Goal: Complete application form: Complete application form

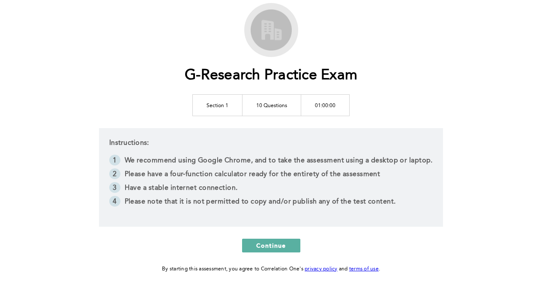
scroll to position [47, 0]
click at [279, 242] on span "Continue" at bounding box center [271, 245] width 30 height 8
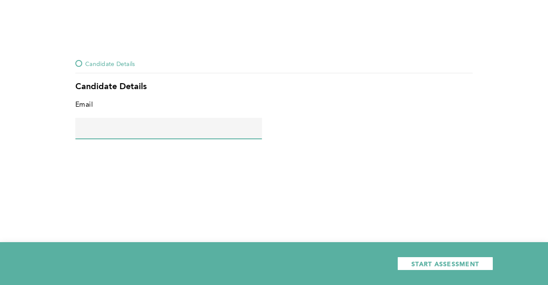
click at [186, 133] on input "text" at bounding box center [168, 128] width 187 height 21
type input "[PERSON_NAME][EMAIL_ADDRESS][DOMAIN_NAME]"
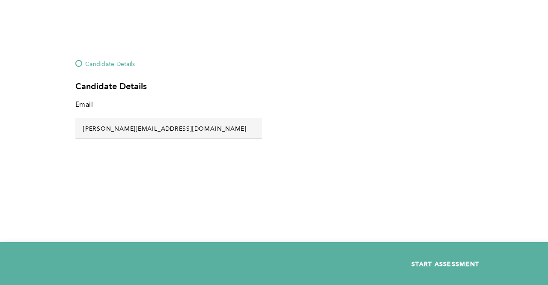
click at [428, 260] on span "START ASSESSMENT" at bounding box center [446, 264] width 68 height 8
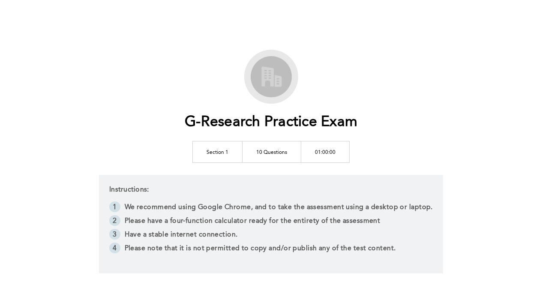
scroll to position [85, 0]
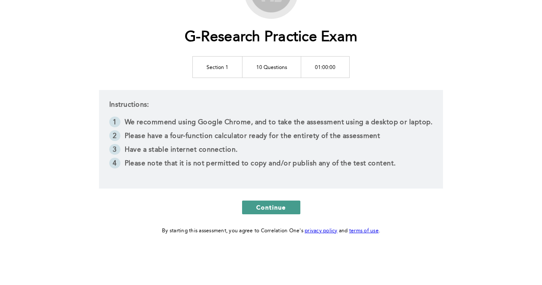
click at [259, 206] on span "Continue" at bounding box center [271, 207] width 30 height 8
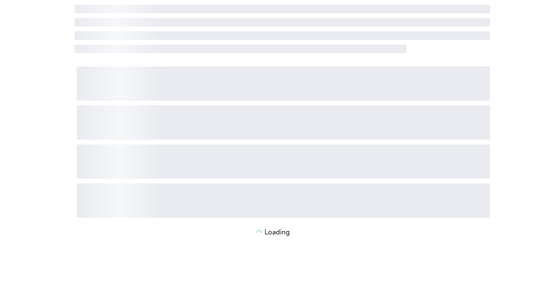
scroll to position [0, 0]
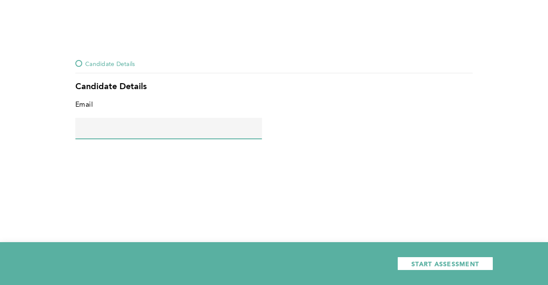
click at [197, 126] on input "text" at bounding box center [168, 128] width 187 height 21
type input "[PERSON_NAME][EMAIL_ADDRESS][DOMAIN_NAME]"
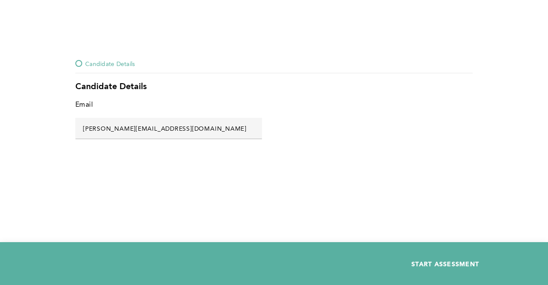
click at [451, 264] on span "START ASSESSMENT" at bounding box center [446, 264] width 68 height 8
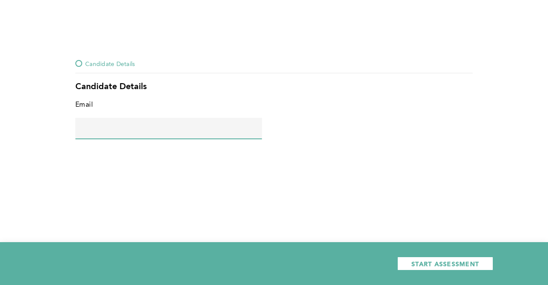
click at [188, 129] on input "text" at bounding box center [168, 128] width 187 height 21
type input "[PERSON_NAME][EMAIL_ADDRESS][DOMAIN_NAME]"
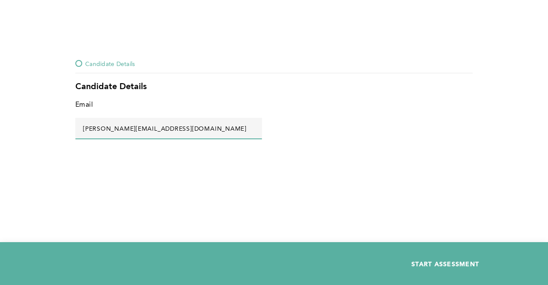
click at [449, 263] on span "START ASSESSMENT" at bounding box center [446, 264] width 68 height 8
click at [203, 257] on div at bounding box center [274, 264] width 439 height 14
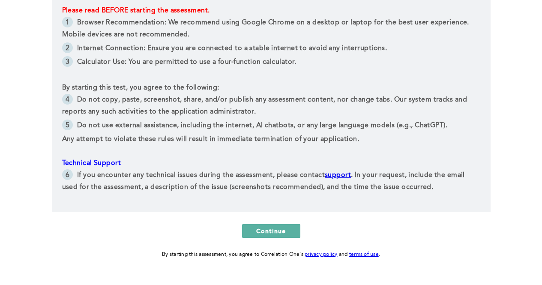
scroll to position [197, 0]
click at [257, 226] on span "Continue" at bounding box center [271, 230] width 30 height 8
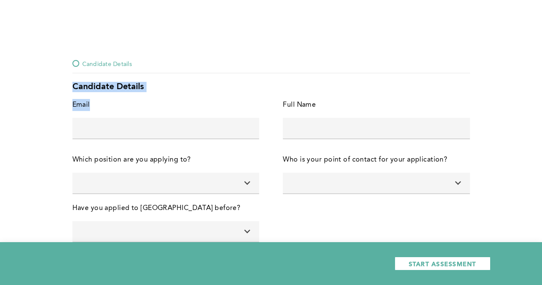
drag, startPoint x: 273, startPoint y: 63, endPoint x: 178, endPoint y: 135, distance: 119.3
click at [178, 135] on div "Candidate Details Candidate Details Email error placeholder Full Name error pla…" at bounding box center [271, 154] width 411 height 192
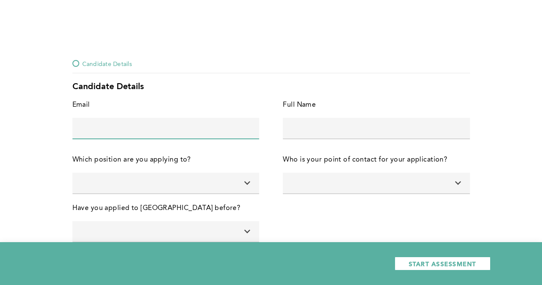
click at [178, 135] on input "text" at bounding box center [165, 128] width 187 height 21
type input "[PERSON_NAME][EMAIL_ADDRESS][DOMAIN_NAME]"
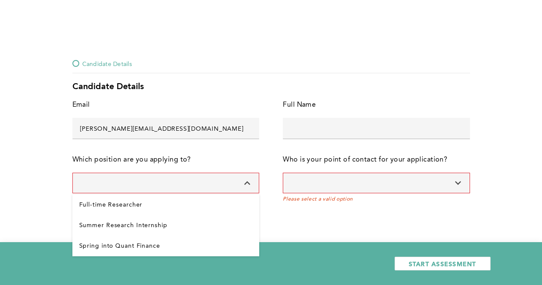
click at [163, 176] on input at bounding box center [165, 183] width 187 height 21
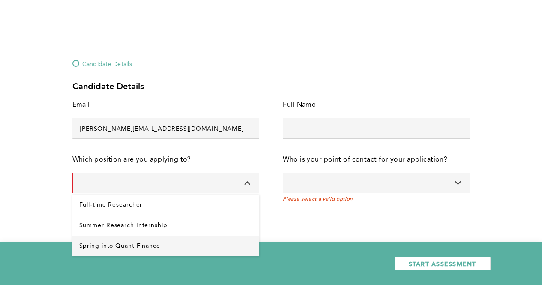
click at [136, 245] on Finance "Spring into Quant Finance" at bounding box center [165, 246] width 187 height 21
type input "Spring into Quant Finance"
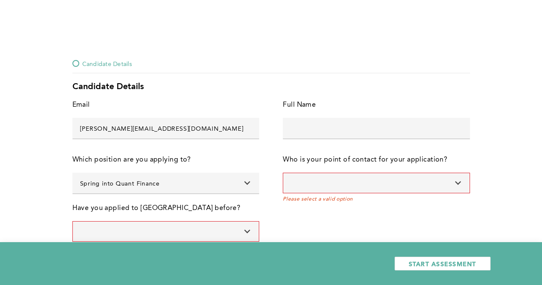
scroll to position [15, 0]
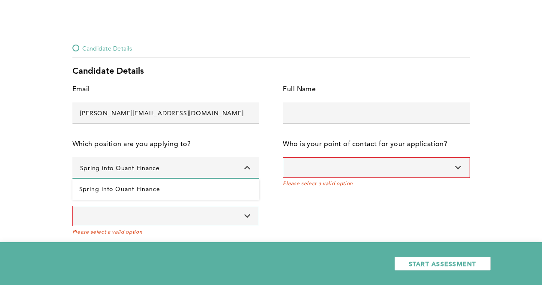
click at [192, 166] on input "Spring into Quant Finance" at bounding box center [165, 167] width 187 height 21
click at [189, 174] on input "Spring into Quant Finance" at bounding box center [165, 167] width 187 height 21
click at [246, 169] on icon at bounding box center [246, 168] width 9 height 6
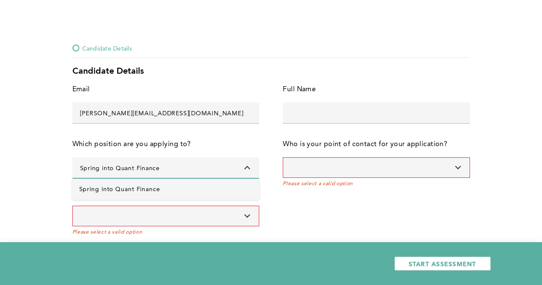
click at [209, 189] on Finance "Spring into Quant Finance" at bounding box center [165, 189] width 187 height 21
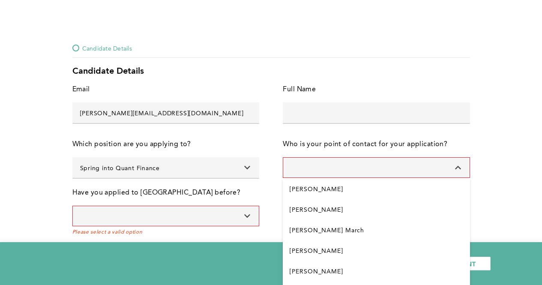
click at [321, 169] on input at bounding box center [376, 167] width 187 height 21
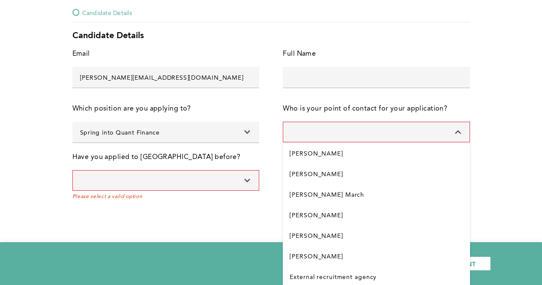
scroll to position [54, 0]
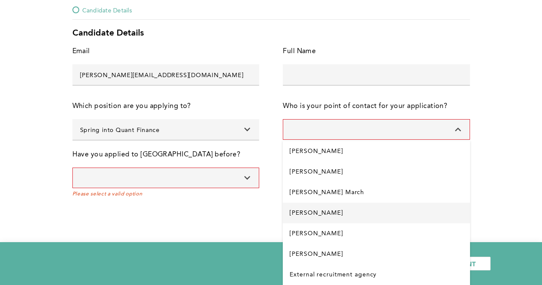
click at [317, 217] on Allisett "[PERSON_NAME]" at bounding box center [376, 213] width 187 height 21
type input "[PERSON_NAME]"
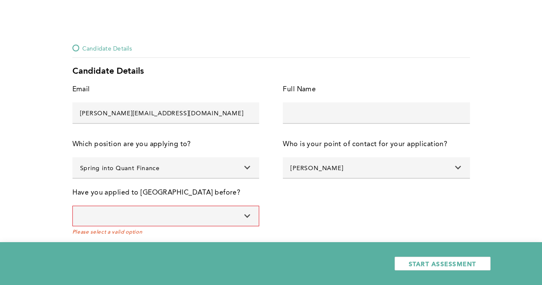
scroll to position [15, 0]
click at [295, 114] on input "text" at bounding box center [376, 112] width 187 height 21
type input "[PERSON_NAME] Jayaseelen"
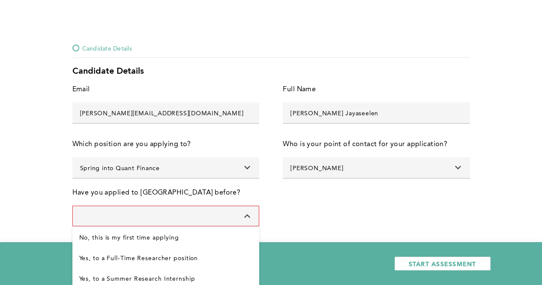
click at [144, 215] on input at bounding box center [165, 216] width 187 height 21
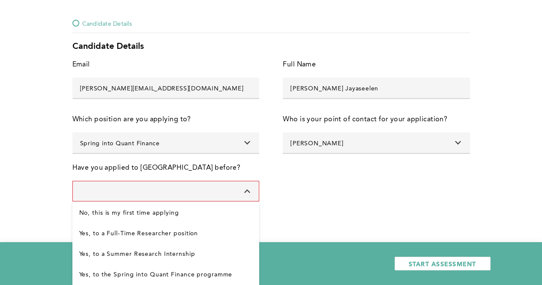
scroll to position [40, 0]
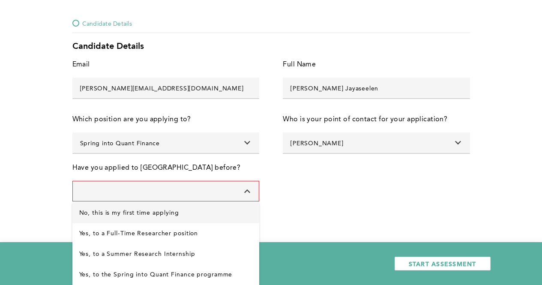
click at [126, 221] on applying "No, this is my first time applying" at bounding box center [165, 213] width 187 height 21
type input "No, this is my first time applying"
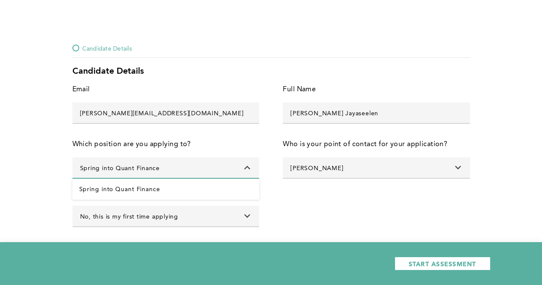
click at [183, 174] on input "Spring into Quant Finance" at bounding box center [165, 167] width 187 height 21
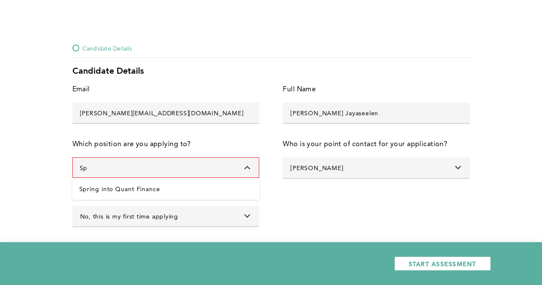
type input "S"
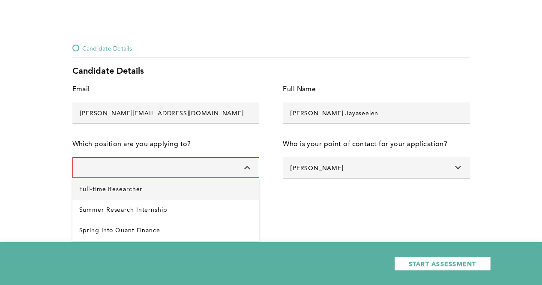
click at [154, 196] on Researcher "Full-time Researcher" at bounding box center [165, 189] width 187 height 21
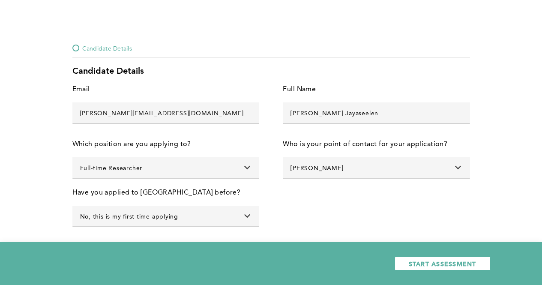
click at [292, 194] on div "Email vinodhini.jayaseelen@gmail.com error placeholder Full Name Vinodhini Jaya…" at bounding box center [271, 160] width 398 height 152
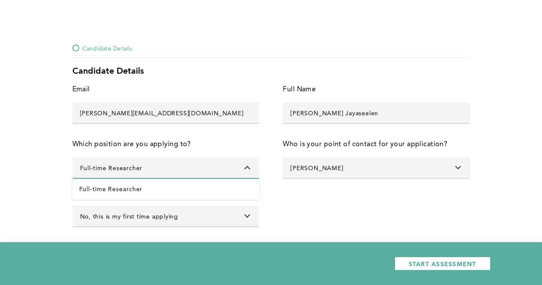
click at [221, 165] on input "Full-time Researcher" at bounding box center [165, 167] width 187 height 21
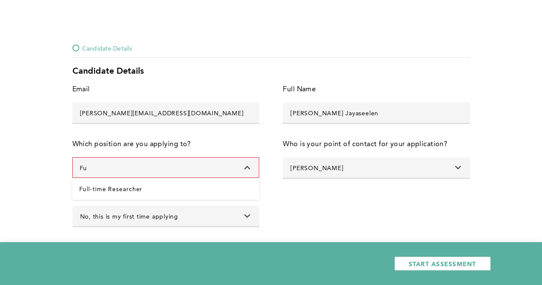
type input "F"
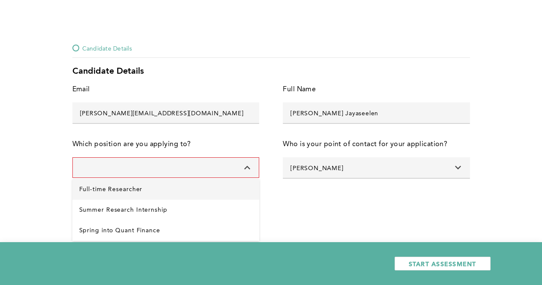
click at [132, 197] on Researcher "Full-time Researcher" at bounding box center [165, 189] width 187 height 21
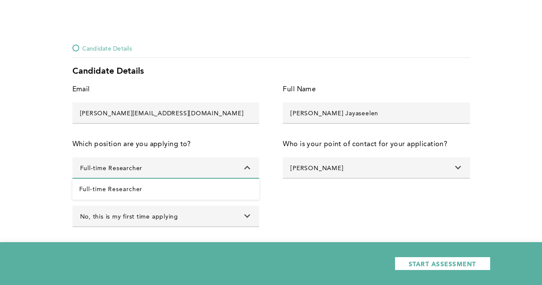
click at [248, 171] on input "Full-time Researcher" at bounding box center [165, 167] width 187 height 21
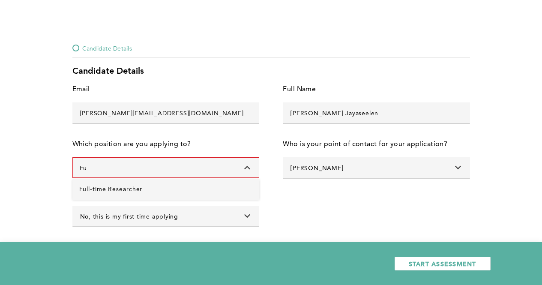
type input "F"
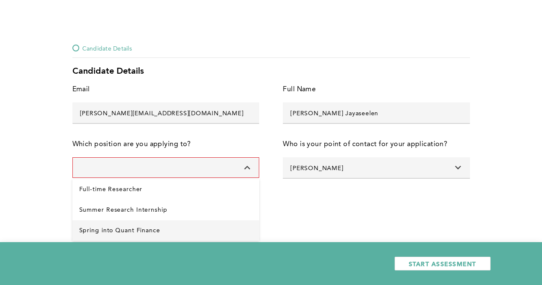
click at [133, 223] on Finance "Spring into Quant Finance" at bounding box center [165, 230] width 187 height 21
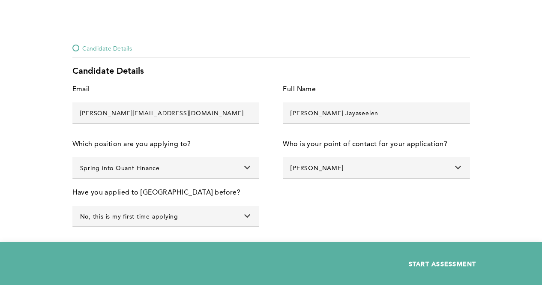
click at [408, 263] on button "START ASSESSMENT" at bounding box center [443, 264] width 96 height 14
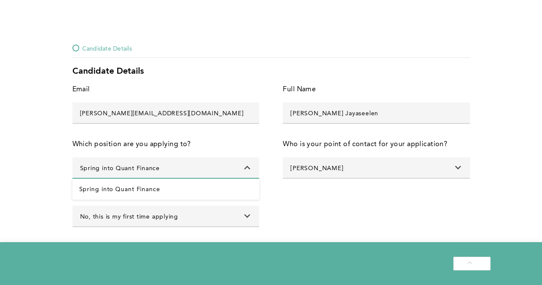
click at [167, 168] on input "Spring into Quant Finance" at bounding box center [165, 167] width 187 height 21
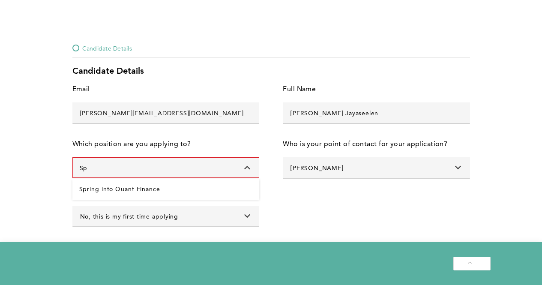
type input "S"
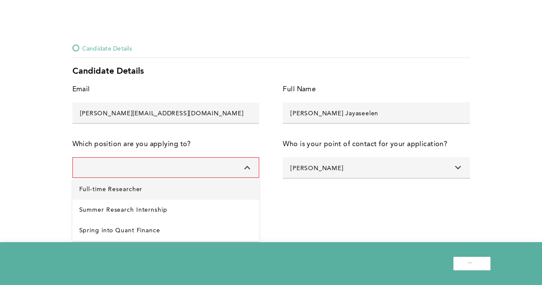
click at [131, 188] on Researcher "Full-time Researcher" at bounding box center [165, 189] width 187 height 21
type input "Full-time Researcher"
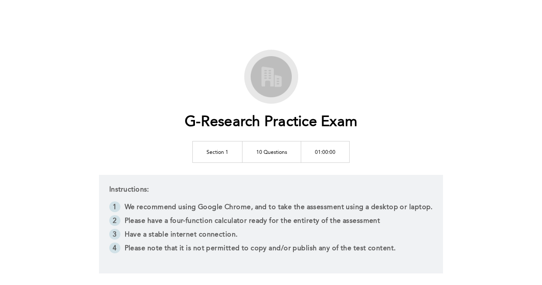
scroll to position [85, 0]
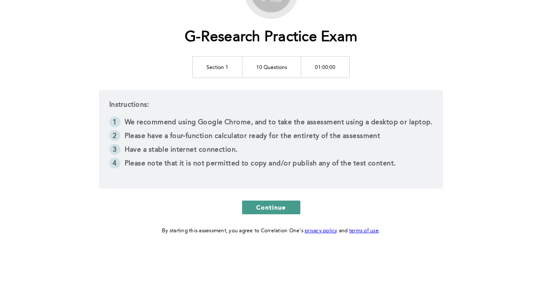
click at [273, 204] on span "Continue" at bounding box center [271, 207] width 30 height 8
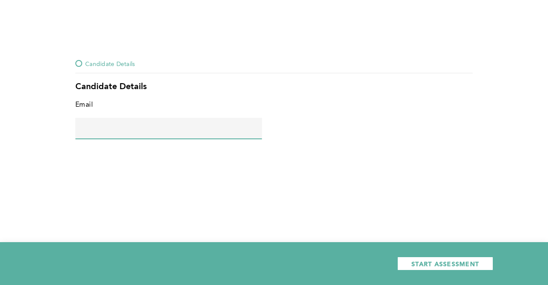
click at [191, 127] on input "text" at bounding box center [168, 128] width 187 height 21
type input "[PERSON_NAME][EMAIL_ADDRESS][DOMAIN_NAME]"
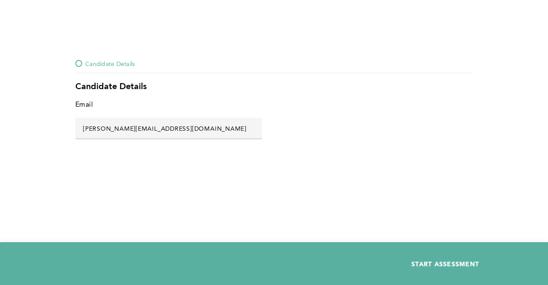
click at [420, 259] on button "START ASSESSMENT" at bounding box center [446, 264] width 96 height 14
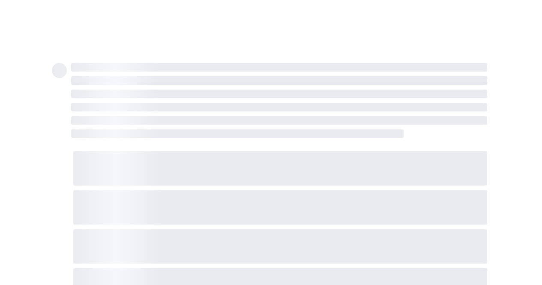
scroll to position [7, 0]
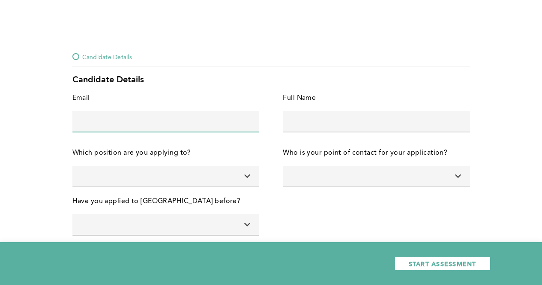
click at [153, 120] on input "text" at bounding box center [165, 121] width 187 height 21
type input "vinodhini.jayaseelen@gmail.com"
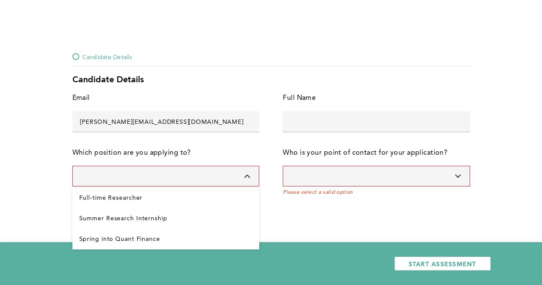
click at [147, 180] on input at bounding box center [165, 176] width 187 height 21
click at [101, 233] on Finance "Spring into Quant Finance" at bounding box center [165, 239] width 187 height 21
type input "Spring into Quant Finance"
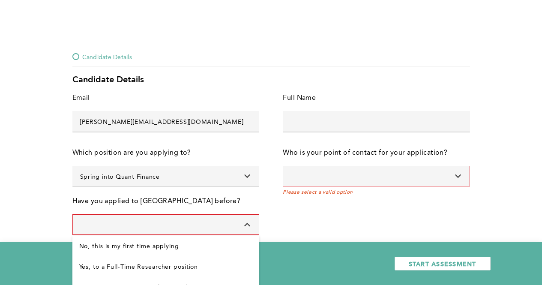
click at [110, 223] on input at bounding box center [165, 224] width 187 height 21
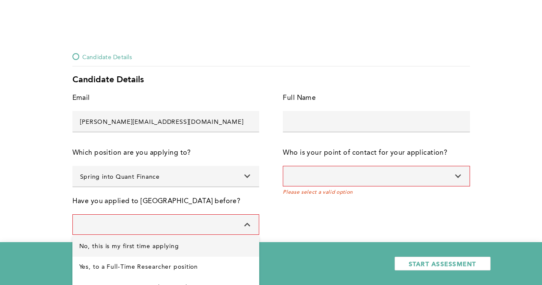
click at [100, 251] on applying "No, this is my first time applying" at bounding box center [165, 246] width 187 height 21
type input "No, this is my first time applying"
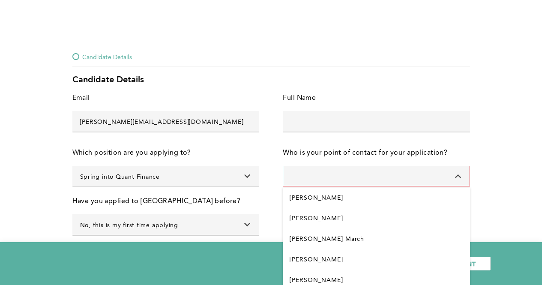
click at [314, 174] on input at bounding box center [376, 176] width 187 height 21
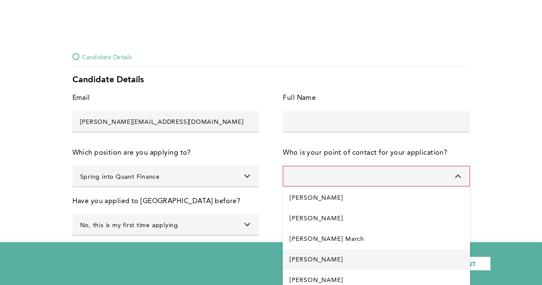
click at [313, 259] on Allisett "[PERSON_NAME]" at bounding box center [376, 259] width 187 height 21
type input "[PERSON_NAME]"
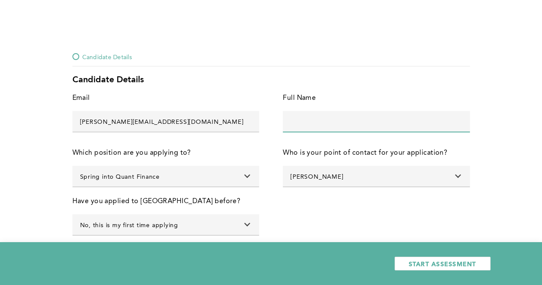
click at [318, 120] on input "text" at bounding box center [376, 121] width 187 height 21
type input "[PERSON_NAME] Jayaseelen"
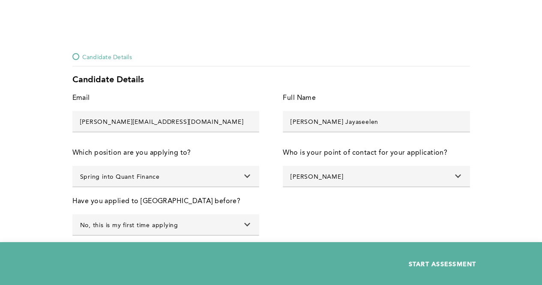
click at [425, 265] on span "START ASSESSMENT" at bounding box center [443, 264] width 68 height 8
click at [419, 63] on div "Candidate Details" at bounding box center [271, 58] width 398 height 15
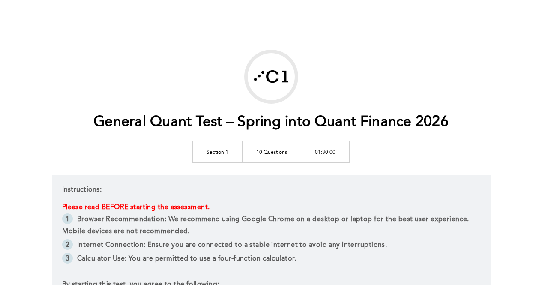
scroll to position [220, 0]
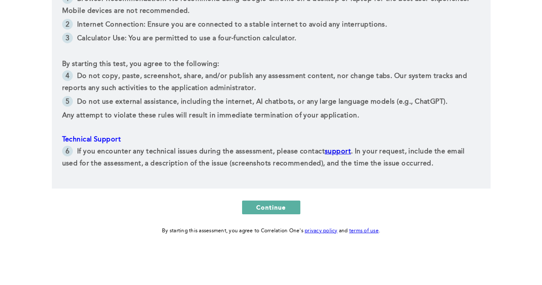
click at [281, 217] on div "General Quant Test – Spring into Quant Finance 2026 Section 1 10 Questions 01:3…" at bounding box center [271, 32] width 439 height 406
click at [332, 151] on link "support" at bounding box center [338, 151] width 26 height 7
click at [332, 150] on link "support" at bounding box center [338, 151] width 26 height 7
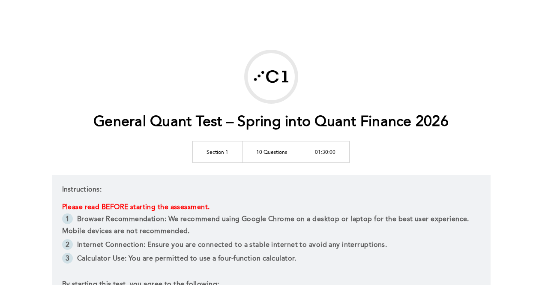
scroll to position [220, 0]
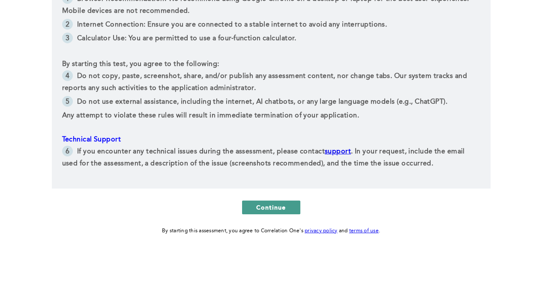
click at [281, 204] on span "Continue" at bounding box center [271, 207] width 30 height 8
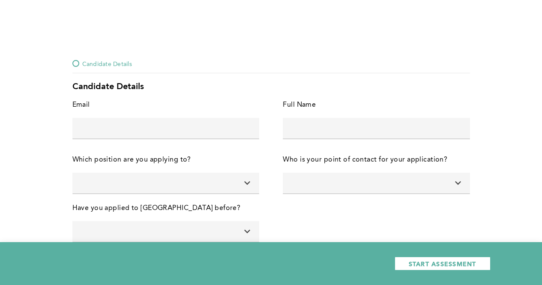
click at [149, 129] on input "text" at bounding box center [165, 128] width 187 height 21
type input "[PERSON_NAME][EMAIL_ADDRESS][DOMAIN_NAME]"
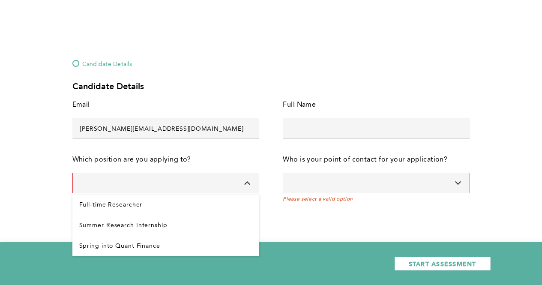
click at [121, 180] on input at bounding box center [165, 183] width 187 height 21
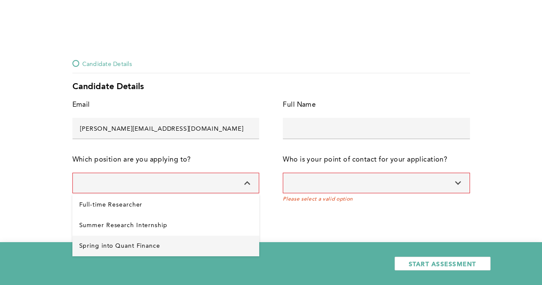
click at [95, 238] on Finance "Spring into Quant Finance" at bounding box center [165, 246] width 187 height 21
type input "Spring into Quant Finance"
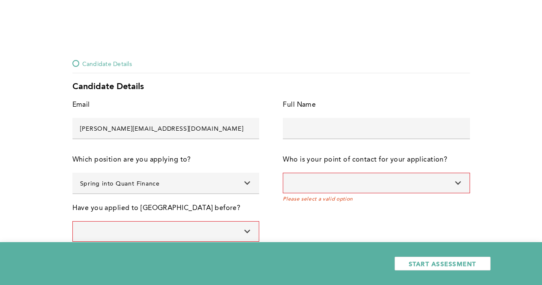
click at [344, 113] on div "Full Name" at bounding box center [376, 108] width 187 height 19
click at [325, 128] on input "text" at bounding box center [376, 128] width 187 height 21
type input "[PERSON_NAME] Jayaseelen"
click at [339, 177] on input at bounding box center [376, 183] width 187 height 21
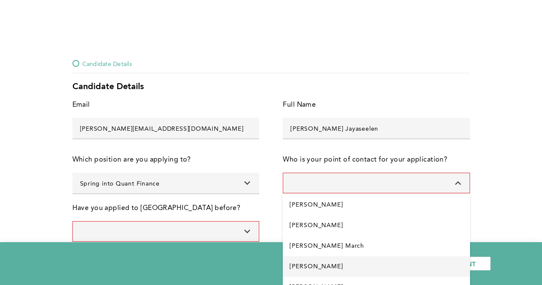
click at [310, 273] on Allisett "[PERSON_NAME]" at bounding box center [376, 266] width 187 height 21
type input "[PERSON_NAME]"
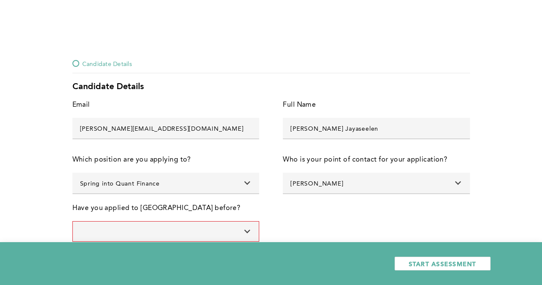
scroll to position [15, 0]
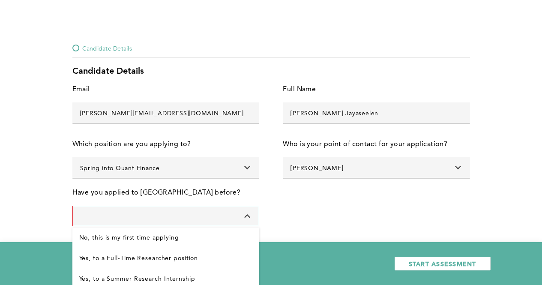
click at [180, 219] on input at bounding box center [165, 216] width 187 height 21
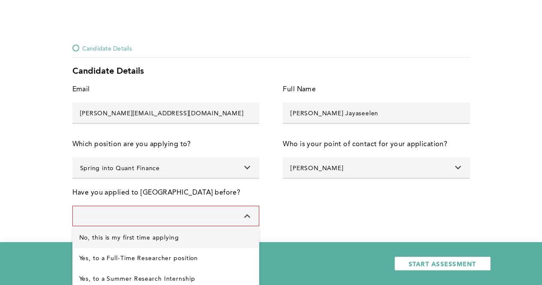
click at [94, 239] on applying "No, this is my first time applying" at bounding box center [165, 237] width 187 height 21
type input "No, this is my first time applying"
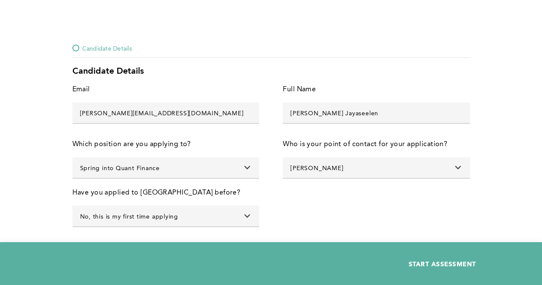
click at [443, 268] on button "START ASSESSMENT" at bounding box center [443, 264] width 96 height 14
